Goal: Task Accomplishment & Management: Use online tool/utility

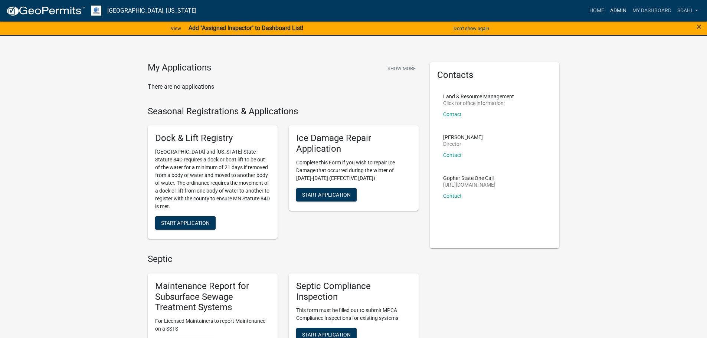
click at [617, 9] on link "Admin" at bounding box center [618, 11] width 22 height 14
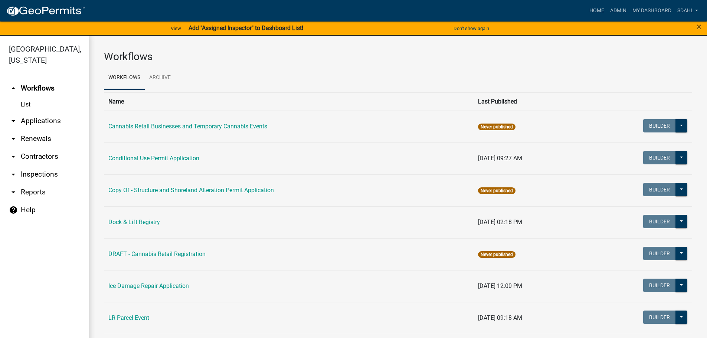
click at [47, 120] on link "arrow_drop_down Applications" at bounding box center [44, 121] width 89 height 18
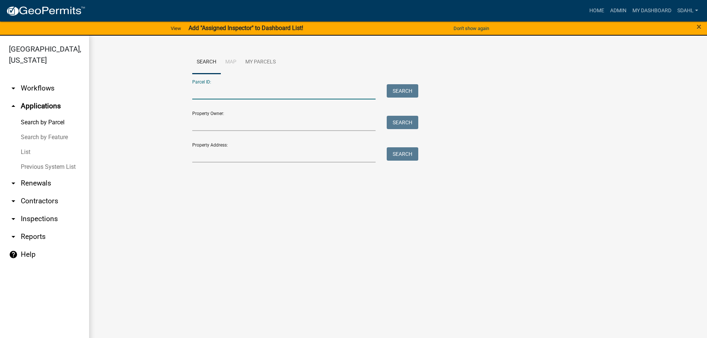
click at [255, 92] on input "Parcel ID:" at bounding box center [284, 91] width 184 height 15
click at [205, 152] on input "Property Address:" at bounding box center [284, 154] width 184 height 15
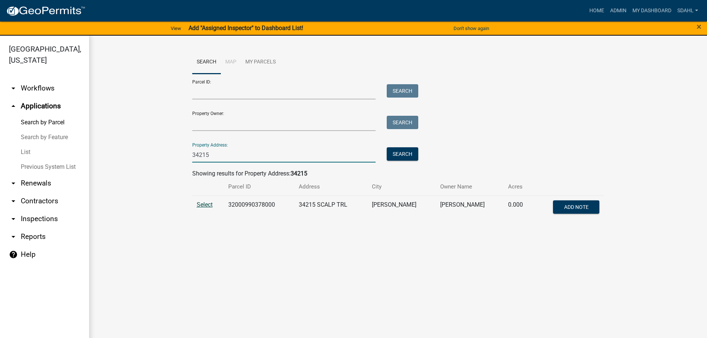
type input "34215"
click at [199, 203] on span "Select" at bounding box center [205, 204] width 16 height 7
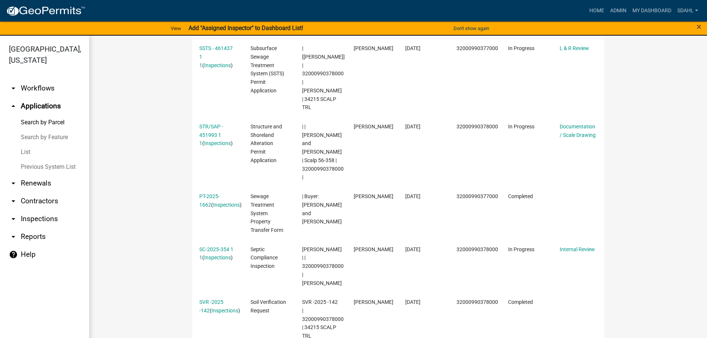
scroll to position [223, 0]
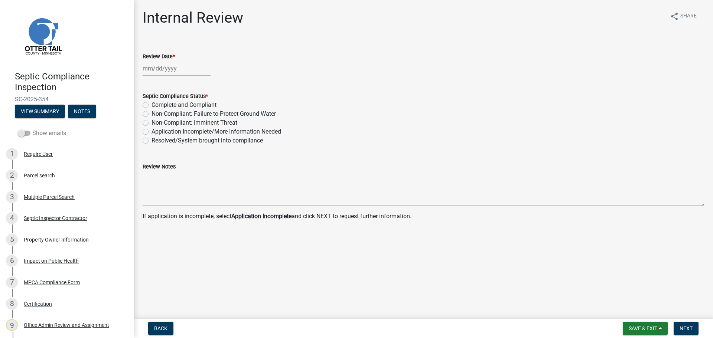
click at [30, 134] on span at bounding box center [24, 133] width 13 height 5
click at [32, 129] on input "Show emails" at bounding box center [32, 129] width 0 height 0
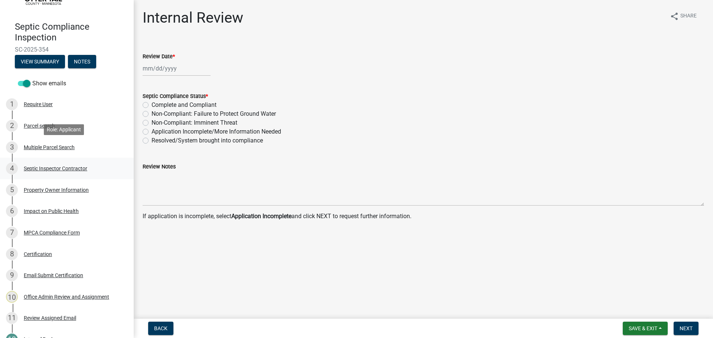
scroll to position [74, 0]
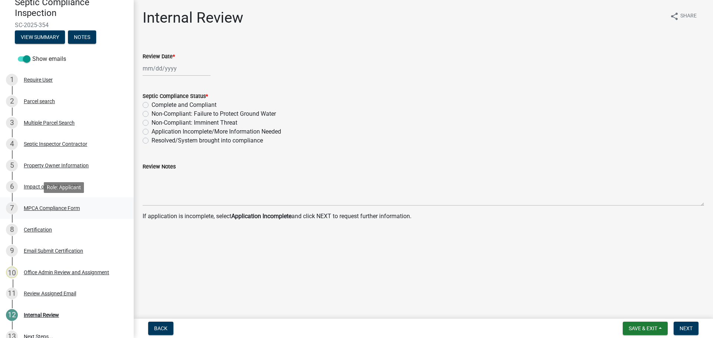
click at [59, 207] on div "MPCA Compliance Form" at bounding box center [52, 208] width 56 height 5
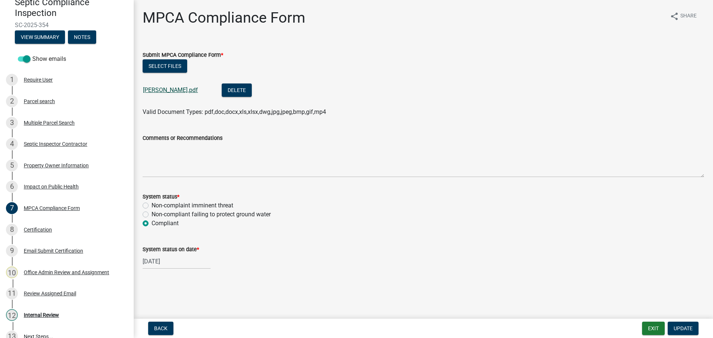
click at [162, 89] on link "Lopez Jeff.pdf" at bounding box center [170, 89] width 55 height 7
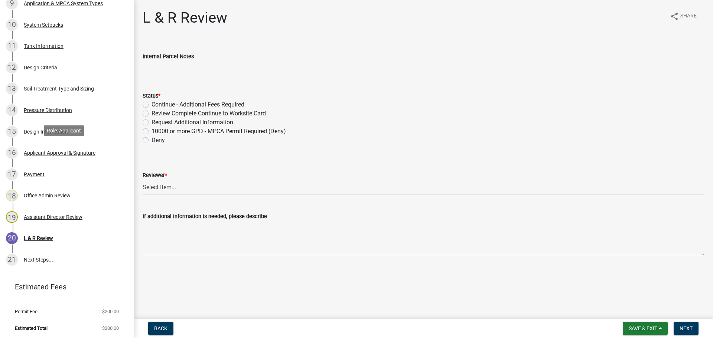
scroll to position [334, 0]
